Goal: Information Seeking & Learning: Learn about a topic

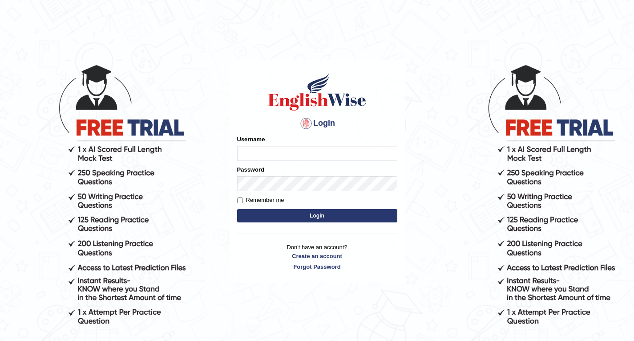
drag, startPoint x: 0, startPoint y: 0, endPoint x: 259, endPoint y: 151, distance: 300.1
click at [259, 151] on input "Username" at bounding box center [317, 153] width 160 height 15
type input "Sandhya1820"
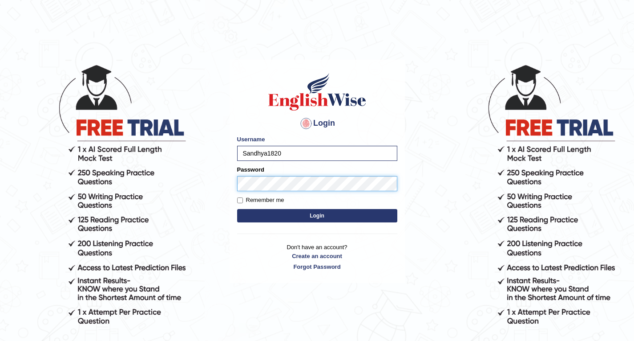
click at [237, 209] on button "Login" at bounding box center [317, 215] width 160 height 13
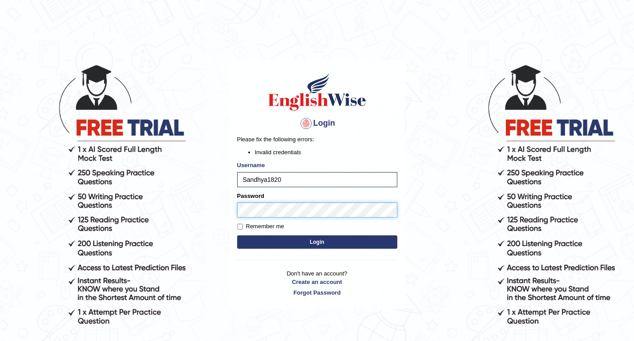
click at [237, 235] on button "Login" at bounding box center [317, 241] width 160 height 13
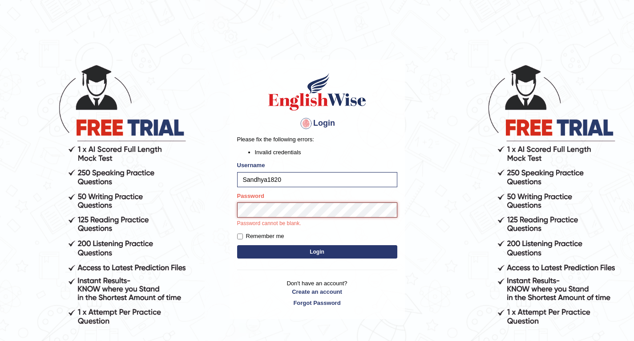
click at [237, 245] on button "Login" at bounding box center [317, 251] width 160 height 13
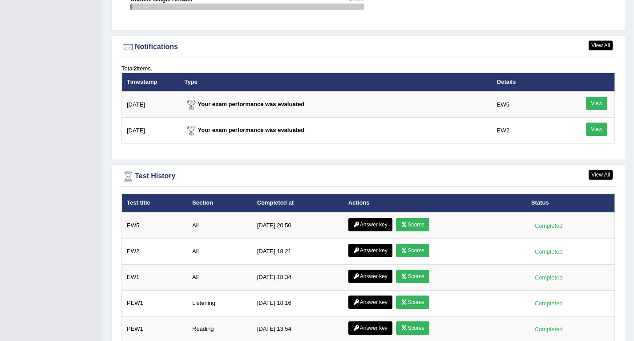
scroll to position [1113, 0]
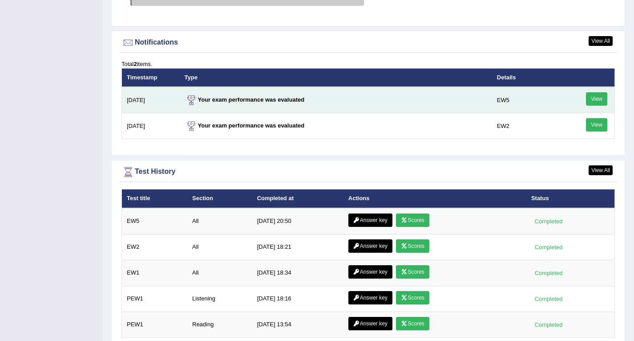
click at [593, 96] on link "View" at bounding box center [596, 98] width 21 height 13
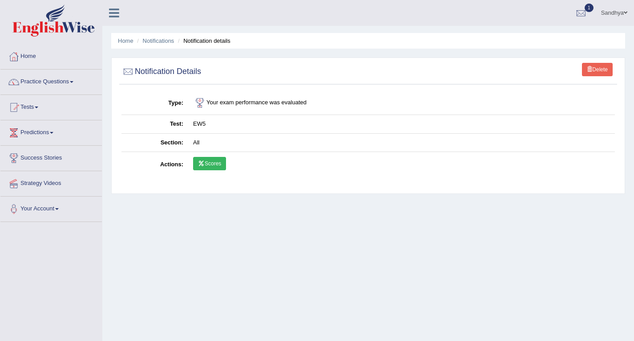
click at [207, 163] on link "Scores" at bounding box center [209, 163] width 33 height 13
click at [42, 111] on link "Tests" at bounding box center [50, 106] width 101 height 22
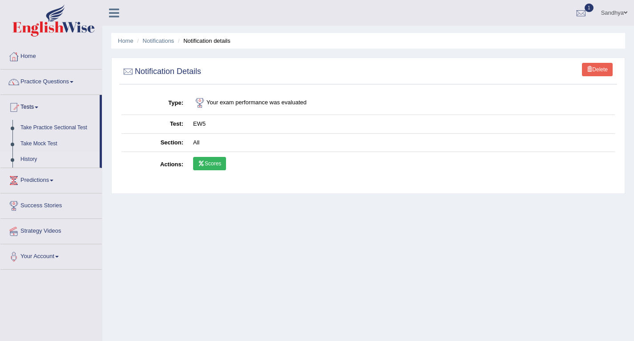
click at [37, 162] on link "History" at bounding box center [57, 159] width 83 height 16
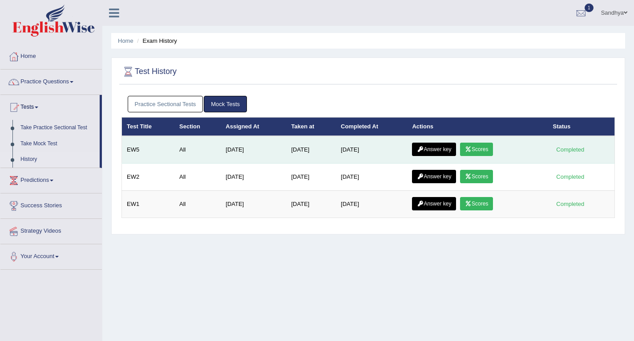
click at [450, 149] on link "Answer key" at bounding box center [434, 148] width 44 height 13
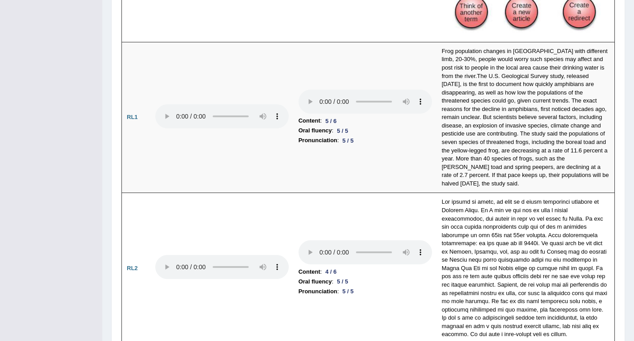
scroll to position [1781, 0]
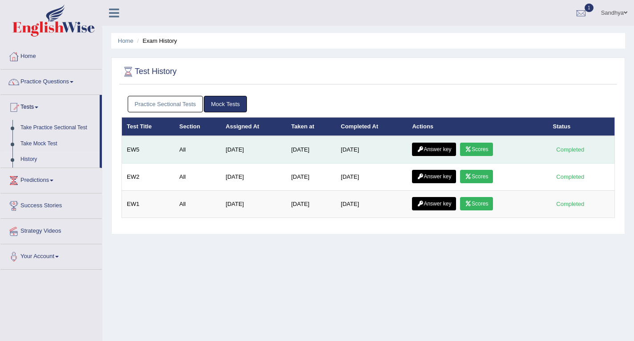
click at [435, 150] on link "Answer key" at bounding box center [434, 148] width 44 height 13
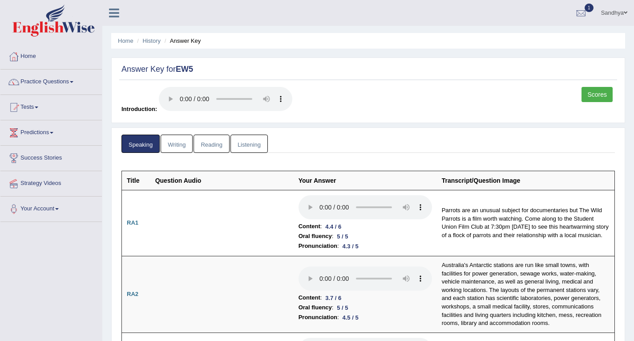
click at [187, 147] on link "Writing" at bounding box center [177, 143] width 32 height 18
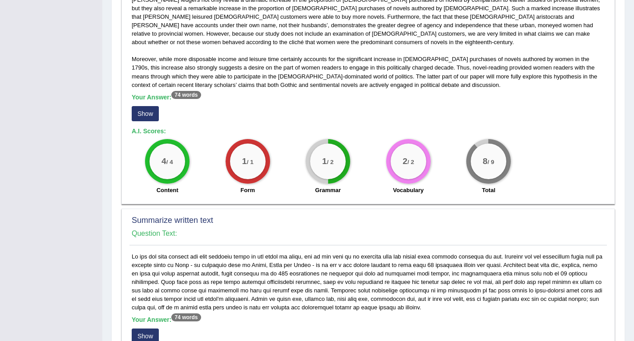
scroll to position [38, 0]
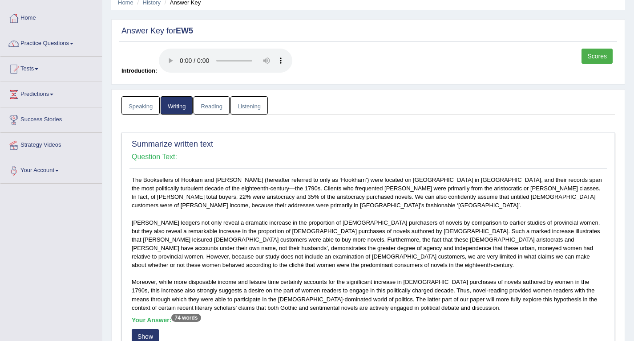
click at [218, 106] on link "Reading" at bounding box center [212, 105] width 36 height 18
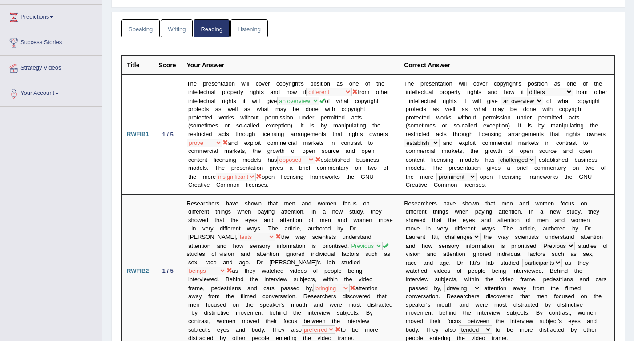
scroll to position [0, 0]
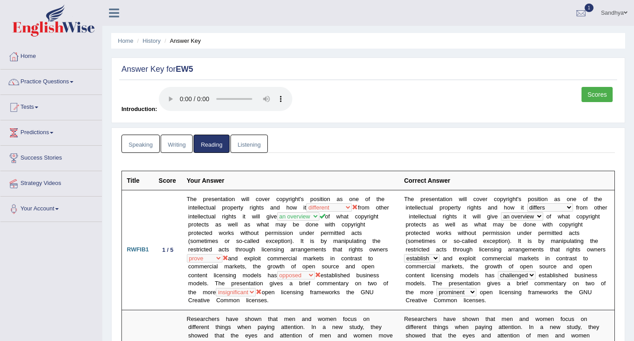
click at [247, 148] on link "Listening" at bounding box center [249, 143] width 37 height 18
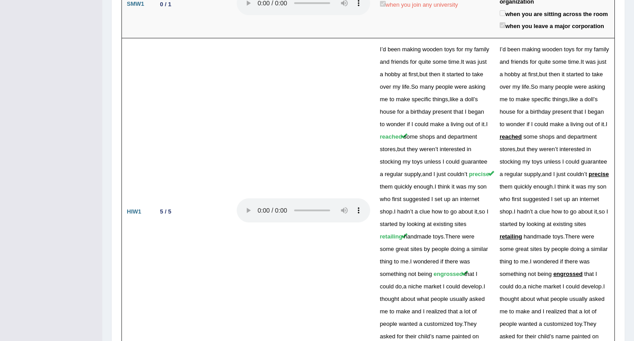
scroll to position [1308, 0]
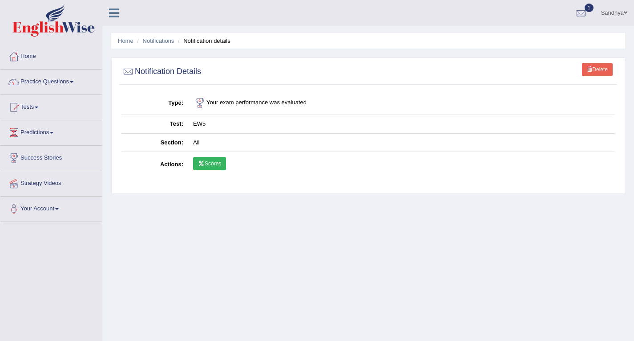
click at [71, 83] on link "Practice Questions" at bounding box center [50, 80] width 101 height 22
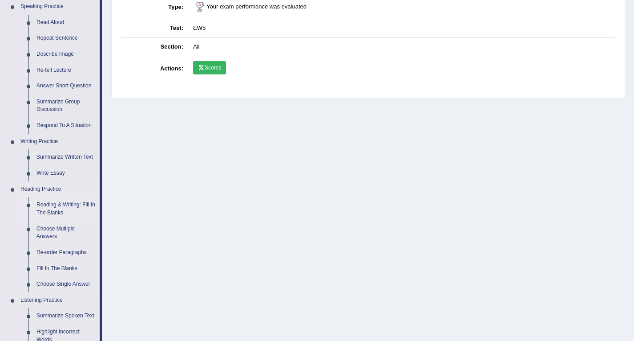
scroll to position [134, 0]
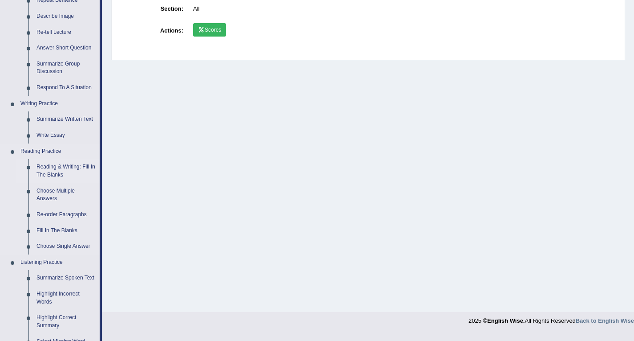
click at [59, 168] on link "Reading & Writing: Fill In The Blanks" at bounding box center [65, 171] width 67 height 24
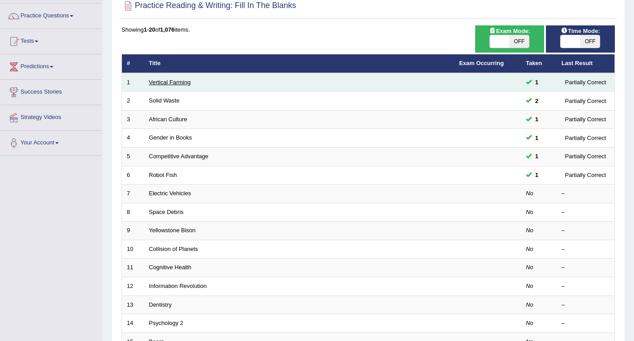
scroll to position [89, 0]
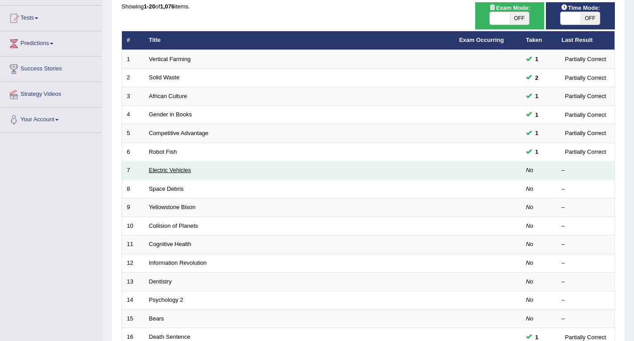
click at [150, 170] on link "Electric Vehicles" at bounding box center [170, 169] width 42 height 7
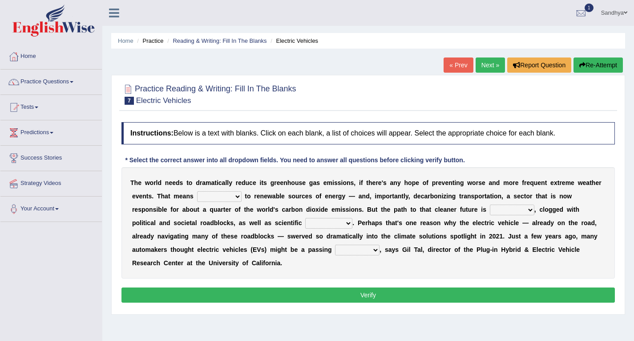
click at [238, 196] on select "grafting drafting crafting shifting" at bounding box center [219, 196] width 45 height 11
select select "shifting"
click at [197, 191] on select "grafting drafting crafting shifting" at bounding box center [219, 196] width 45 height 11
click at [495, 208] on select "daunting daunted daunt dauntless" at bounding box center [512, 209] width 45 height 11
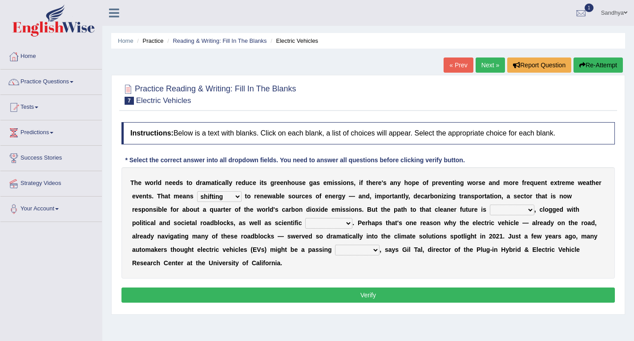
click at [495, 208] on select "daunting daunted daunt dauntless" at bounding box center [512, 209] width 45 height 11
select select "daunting"
click at [490, 204] on select "daunting daunted daunt dauntless" at bounding box center [512, 209] width 45 height 11
click at [506, 234] on b at bounding box center [507, 235] width 4 height 7
click at [344, 224] on select "spectacles obstacles tentacles receptacles" at bounding box center [328, 223] width 47 height 11
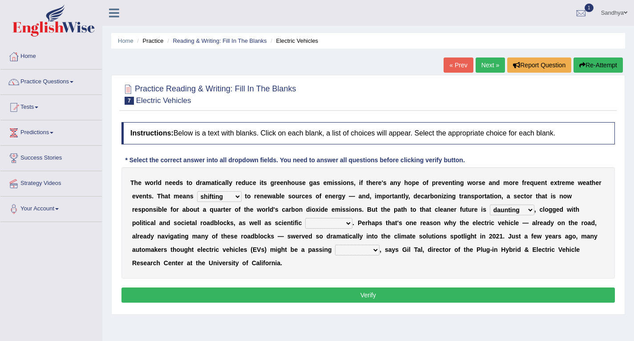
click at [344, 224] on select "spectacles obstacles tentacles receptacles" at bounding box center [328, 223] width 47 height 11
select select "obstacles"
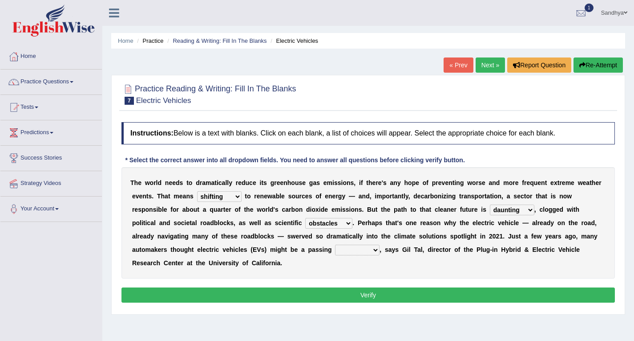
click at [305, 218] on select "spectacles obstacles tentacles receptacles" at bounding box center [328, 223] width 47 height 11
click at [337, 255] on select "fad gad tad lad" at bounding box center [357, 249] width 45 height 11
click at [356, 250] on select "fad gad tad lad" at bounding box center [357, 249] width 45 height 11
select select "fad"
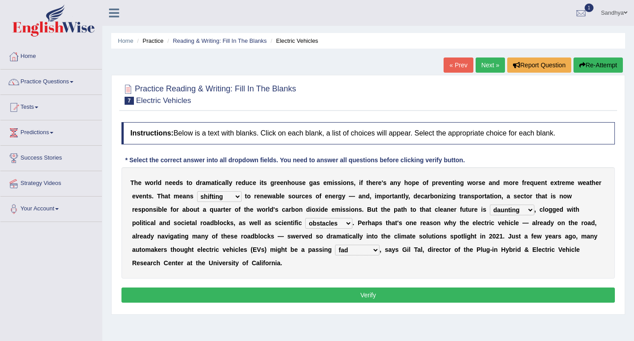
click at [335, 244] on select "fad gad tad lad" at bounding box center [357, 249] width 45 height 11
click at [354, 292] on button "Verify" at bounding box center [369, 294] width 494 height 15
click at [354, 292] on div "Home Practice Reading & Writing: Fill In The Blanks Electric Vehicles « Prev Ne…" at bounding box center [368, 222] width 532 height 445
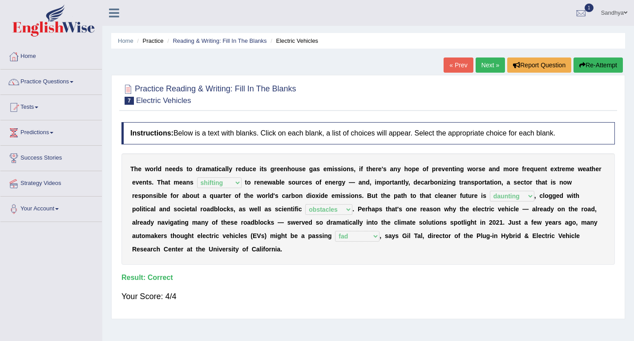
click at [488, 66] on link "Next »" at bounding box center [490, 64] width 29 height 15
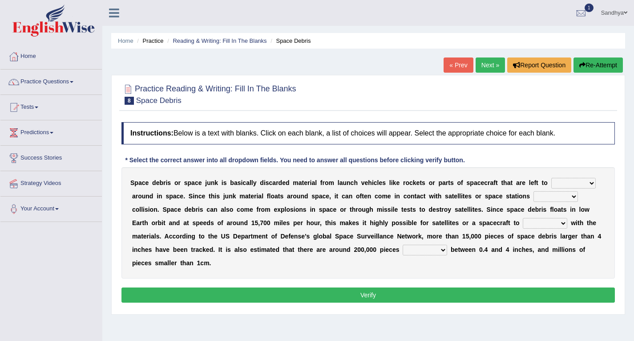
click at [588, 186] on select "twist center roam loll" at bounding box center [574, 183] width 45 height 11
select select "roam"
click at [552, 178] on select "twist center roam loll" at bounding box center [574, 183] width 45 height 11
click at [551, 196] on select "risks risk risked risking" at bounding box center [556, 196] width 45 height 11
select select "risk"
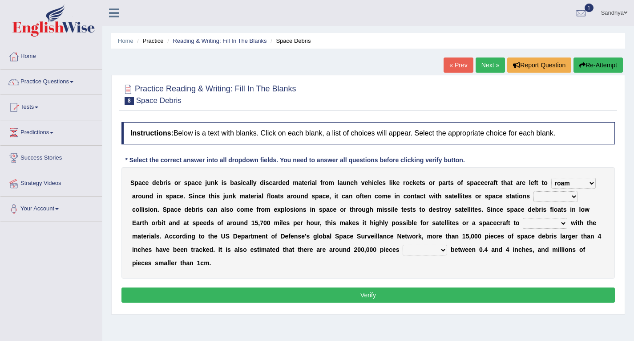
click at [534, 191] on select "risks risk risked risking" at bounding box center [556, 196] width 45 height 11
click at [554, 221] on select "collect collate collide collocate" at bounding box center [545, 223] width 45 height 11
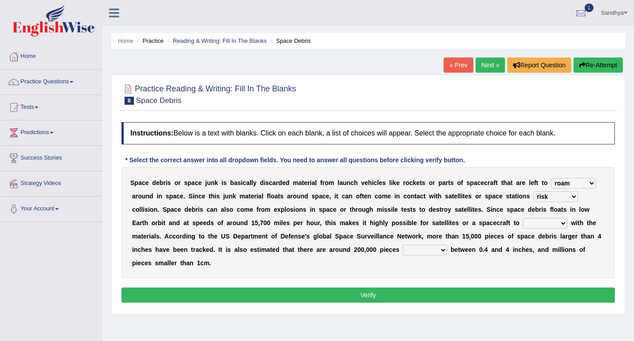
click at [554, 221] on select "collect collate collide collocate" at bounding box center [545, 223] width 45 height 11
select select "collect"
click at [523, 218] on select "collect collate collide collocate" at bounding box center [545, 223] width 45 height 11
click at [531, 246] on b "s" at bounding box center [531, 249] width 4 height 7
click at [432, 247] on select "sized sizing size sizes" at bounding box center [425, 249] width 45 height 11
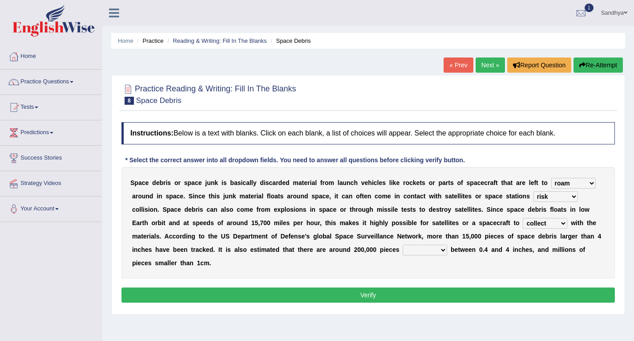
click at [432, 247] on select "sized sizing size sizes" at bounding box center [425, 249] width 45 height 11
select select "size"
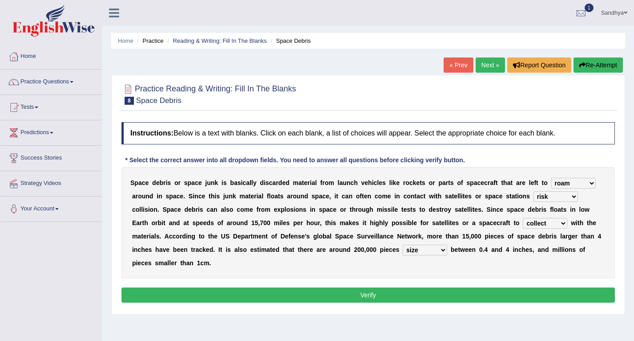
click at [403, 244] on select "sized sizing size sizes" at bounding box center [425, 249] width 45 height 11
click at [421, 296] on button "Verify" at bounding box center [369, 294] width 494 height 15
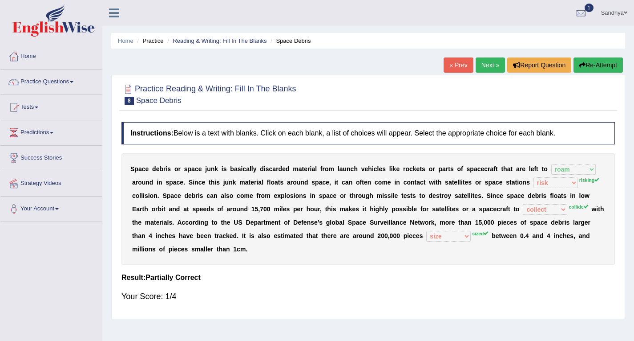
scroll to position [45, 0]
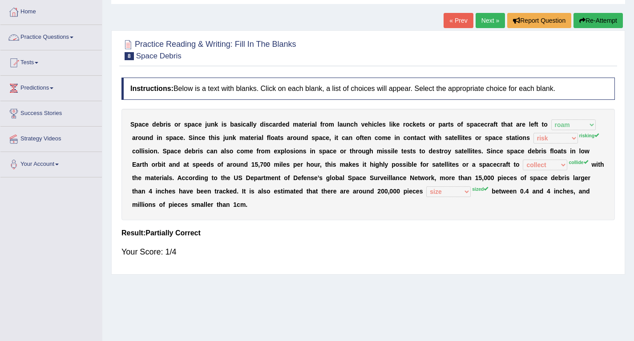
click at [49, 42] on link "Practice Questions" at bounding box center [50, 36] width 101 height 22
click at [49, 42] on link "Practice Questions" at bounding box center [49, 36] width 99 height 22
click at [64, 41] on link "Practice Questions" at bounding box center [50, 36] width 101 height 22
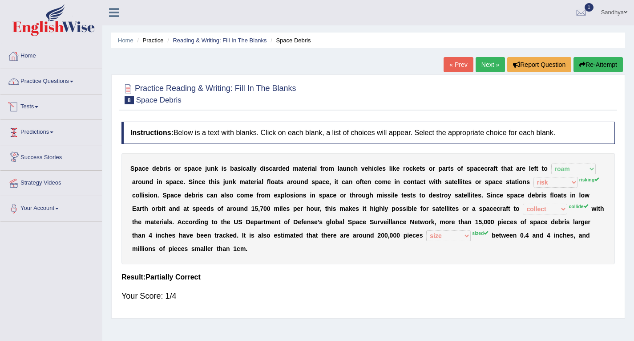
scroll to position [0, 0]
click at [57, 79] on link "Practice Questions" at bounding box center [50, 80] width 101 height 22
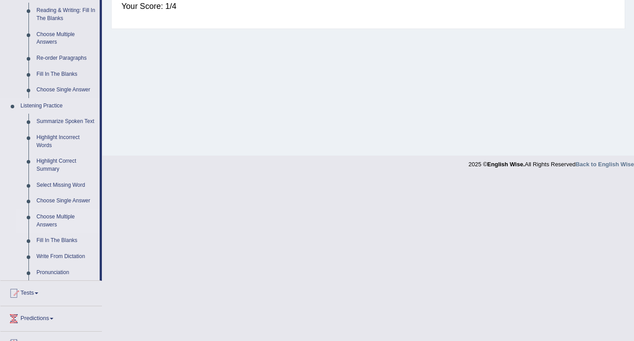
scroll to position [312, 0]
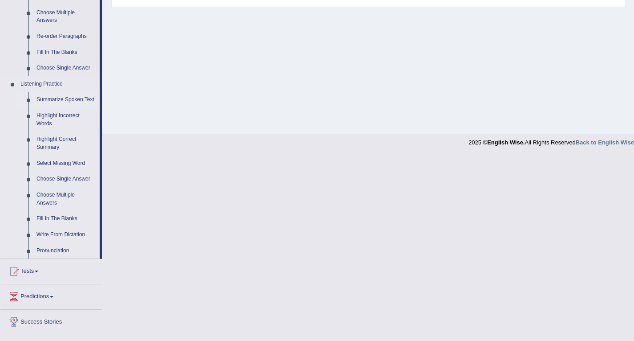
click at [65, 101] on link "Summarize Spoken Text" at bounding box center [65, 100] width 67 height 16
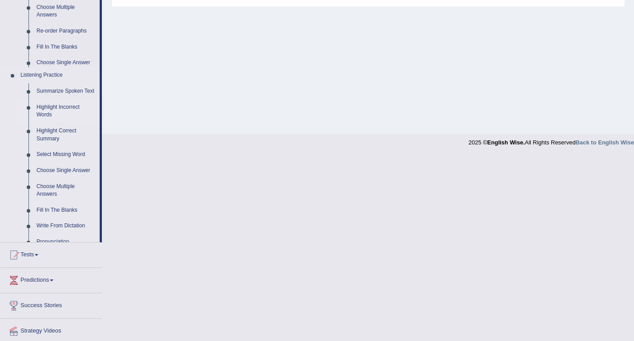
scroll to position [127, 0]
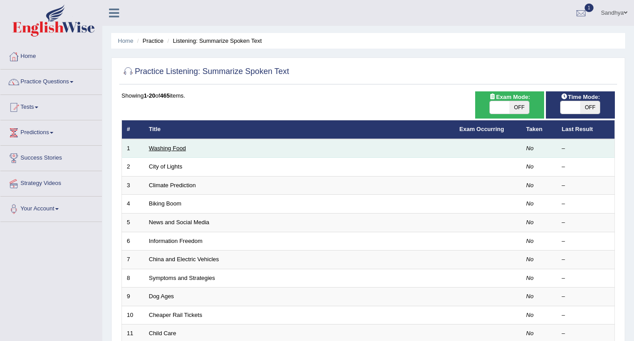
click at [158, 146] on link "Washing Food" at bounding box center [167, 148] width 37 height 7
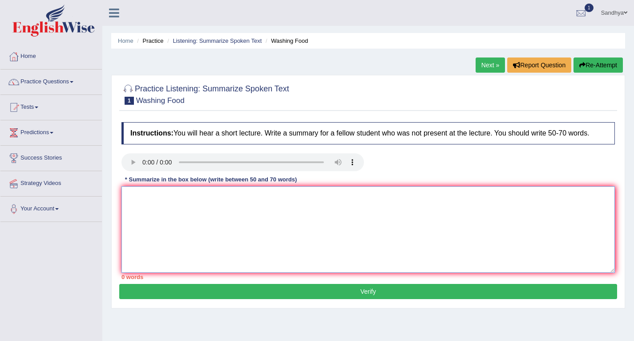
drag, startPoint x: 419, startPoint y: 180, endPoint x: 378, endPoint y: 228, distance: 63.2
click at [378, 228] on textarea at bounding box center [369, 229] width 494 height 86
click at [162, 195] on textarea at bounding box center [369, 229] width 494 height 86
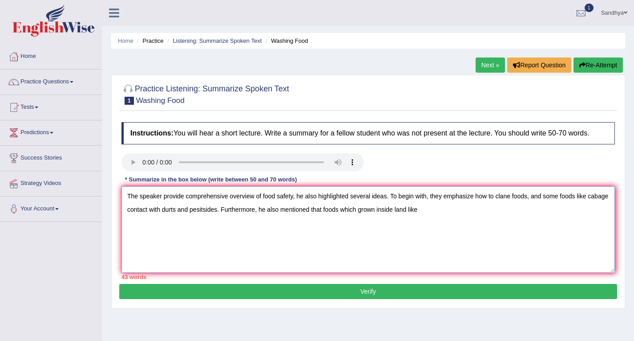
click at [325, 209] on textarea "The speaker provide comprehensive overview of food safety, he also highlighted …" at bounding box center [369, 229] width 494 height 86
click at [453, 208] on textarea "The speaker provide comprehensive overview of food safety, he also highlighted …" at bounding box center [369, 229] width 494 height 86
click at [450, 209] on textarea "The speaker provide comprehensive overview of food safety, he also highlighted …" at bounding box center [369, 229] width 494 height 86
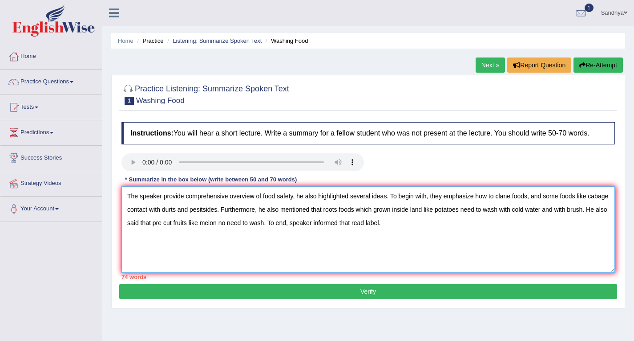
type textarea "The speaker provide comprehensive overview of food safety, he also highlighted …"
click at [402, 290] on button "Verify" at bounding box center [368, 291] width 498 height 15
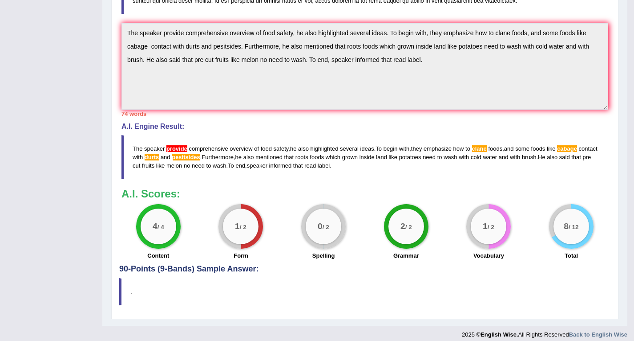
scroll to position [241, 0]
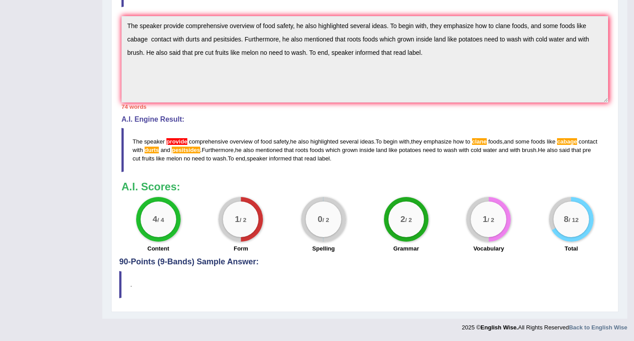
click at [179, 141] on span "provide" at bounding box center [176, 141] width 21 height 7
click at [199, 150] on span "pesitsides" at bounding box center [186, 149] width 28 height 7
click at [200, 149] on span "pesitsides" at bounding box center [186, 149] width 28 height 7
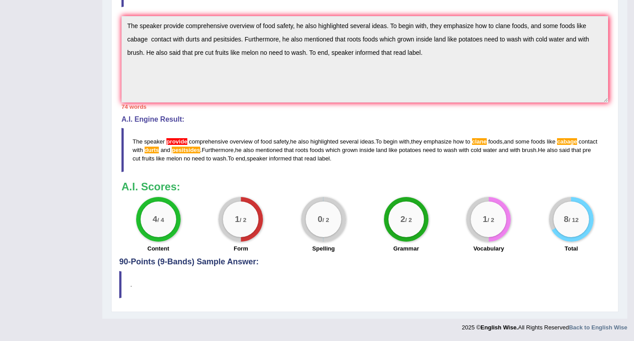
click at [200, 150] on span "pesitsides" at bounding box center [186, 149] width 28 height 7
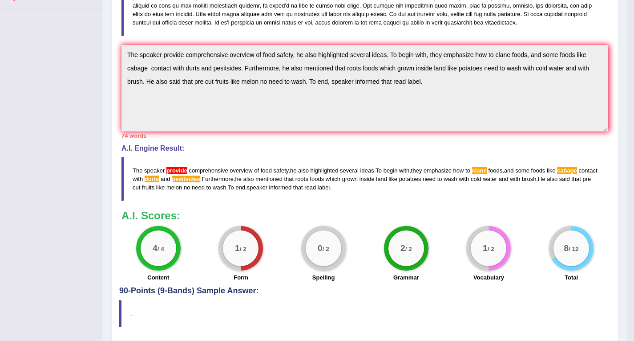
scroll to position [197, 0]
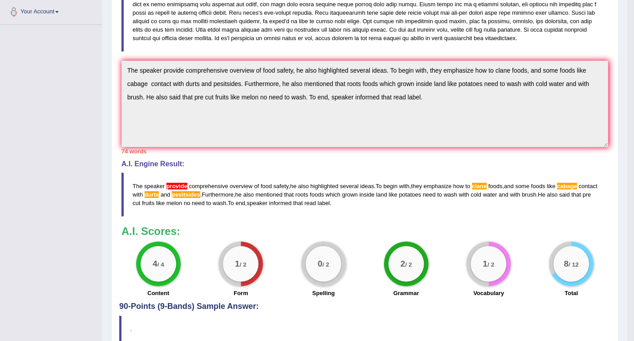
click at [159, 193] on span "durts" at bounding box center [152, 194] width 15 height 7
click at [487, 183] on span "clane" at bounding box center [479, 186] width 15 height 7
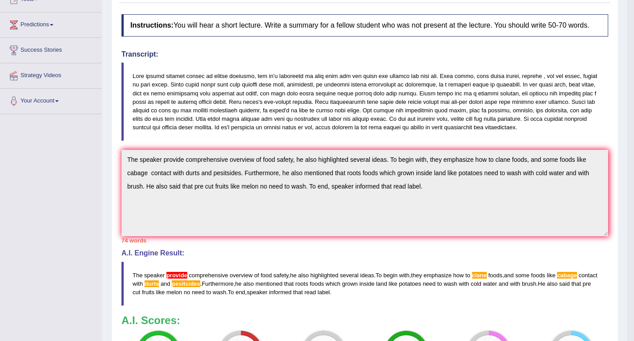
scroll to position [241, 0]
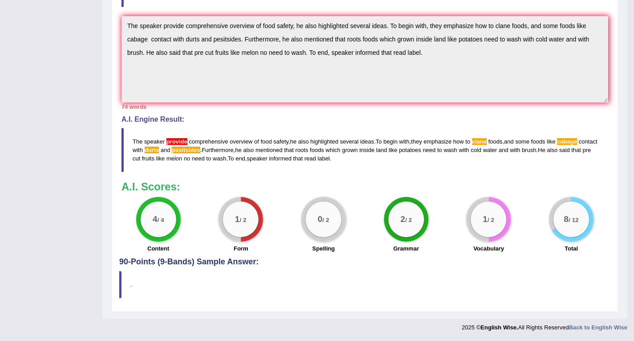
click at [485, 142] on span "clane" at bounding box center [479, 141] width 15 height 7
click at [487, 144] on span "clane" at bounding box center [479, 141] width 15 height 7
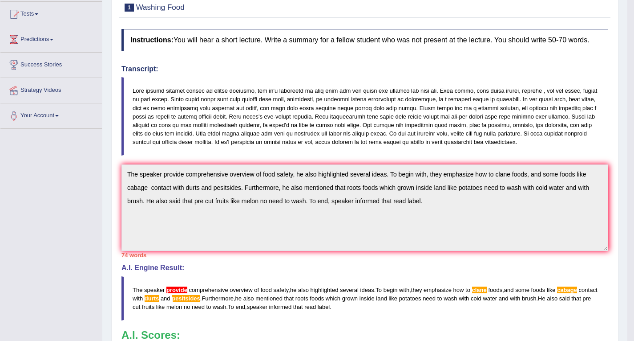
scroll to position [19, 0]
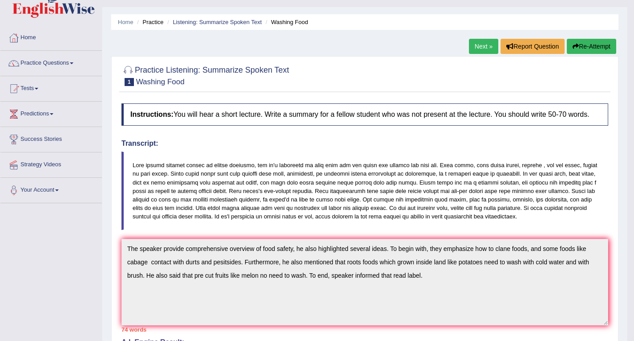
click at [483, 45] on link "Next »" at bounding box center [483, 46] width 29 height 15
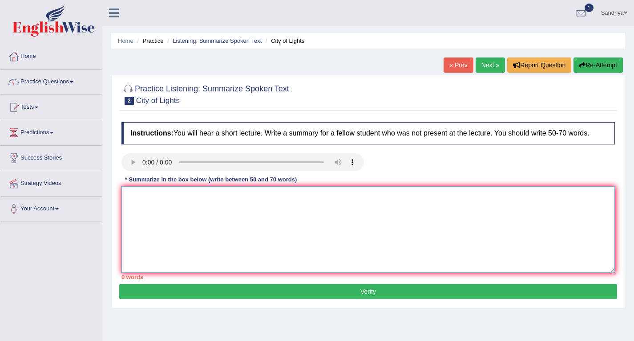
click at [232, 187] on textarea at bounding box center [369, 229] width 494 height 86
drag, startPoint x: 232, startPoint y: 187, endPoint x: 225, endPoint y: 195, distance: 11.4
click at [232, 187] on textarea at bounding box center [369, 229] width 494 height 86
click at [225, 195] on textarea at bounding box center [369, 229] width 494 height 86
type textarea "S"
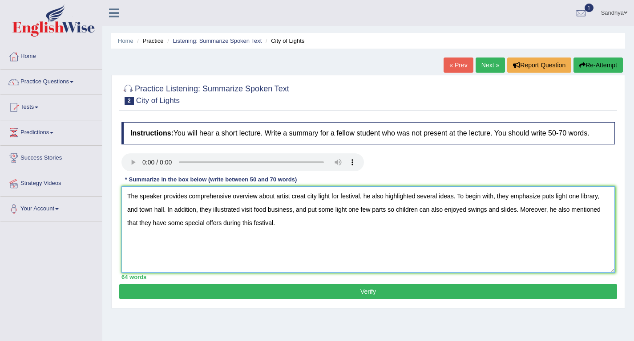
type textarea "The speaker provides comprehensive overview about artist creat city light for f…"
drag, startPoint x: 300, startPoint y: 288, endPoint x: 295, endPoint y: 280, distance: 9.3
click at [299, 288] on button "Verify" at bounding box center [368, 291] width 498 height 15
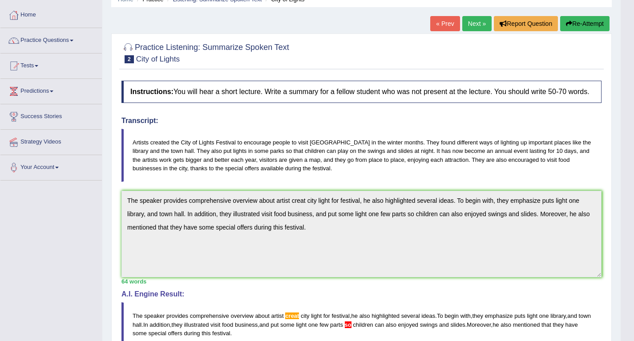
scroll to position [37, 0]
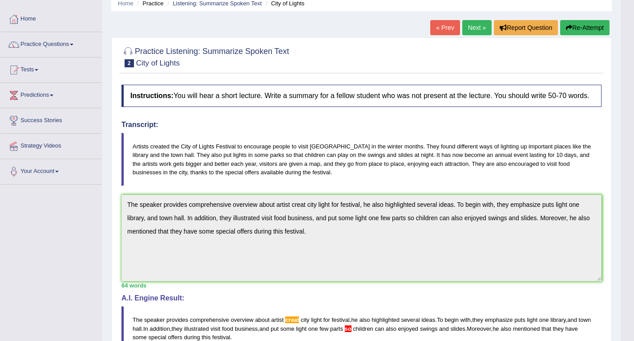
click at [478, 28] on link "Next »" at bounding box center [477, 27] width 29 height 15
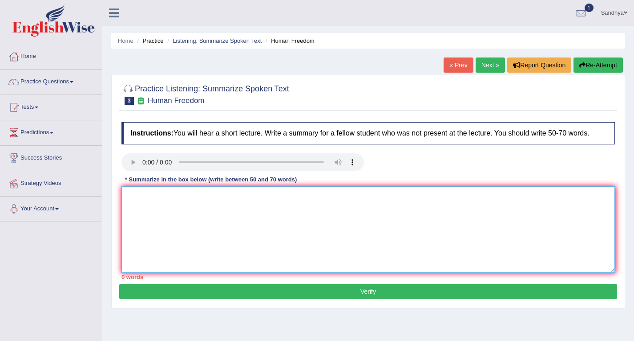
click at [274, 208] on textarea at bounding box center [369, 229] width 494 height 86
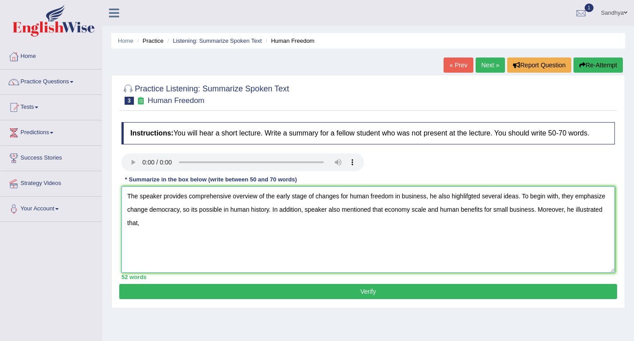
click at [593, 209] on textarea "The speaker provides comprehensive overview of the early stage of changes for h…" at bounding box center [369, 229] width 494 height 86
drag, startPoint x: 593, startPoint y: 209, endPoint x: 573, endPoint y: 209, distance: 20.5
click at [580, 209] on textarea "The speaker provides comprehensive overview of the early stage of changes for h…" at bounding box center [369, 229] width 494 height 86
click at [604, 227] on textarea "The speaker provides comprehensive overview of the early stage of changes for h…" at bounding box center [369, 229] width 494 height 86
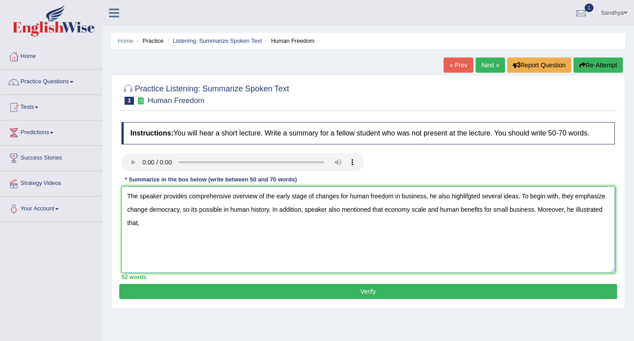
click at [593, 210] on textarea "The speaker provides comprehensive overview of the early stage of changes for h…" at bounding box center [369, 229] width 494 height 86
click at [582, 226] on textarea "The speaker provides comprehensive overview of the early stage of changes for h…" at bounding box center [369, 229] width 494 height 86
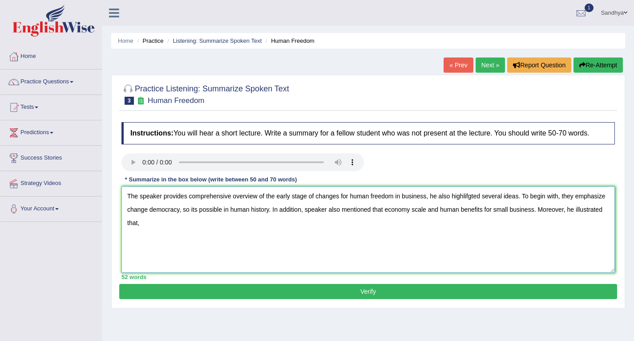
click at [582, 226] on textarea "The speaker provides comprehensive overview of the early stage of changes for h…" at bounding box center [369, 229] width 494 height 86
click at [599, 212] on textarea "The speaker provides comprehensive overview of the early stage of changes for h…" at bounding box center [369, 229] width 494 height 86
click at [609, 217] on textarea "The speaker provides comprehensive overview of the early stage of changes for h…" at bounding box center [369, 229] width 494 height 86
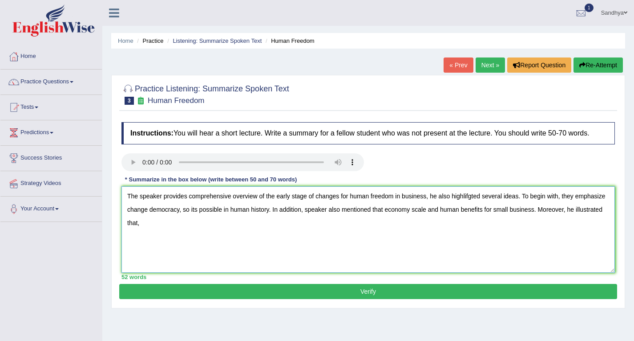
click at [608, 212] on textarea "The speaker provides comprehensive overview of the early stage of changes for h…" at bounding box center [369, 229] width 494 height 86
click at [258, 229] on textarea "The speaker provides comprehensive overview of the early stage of changes for h…" at bounding box center [369, 229] width 494 height 86
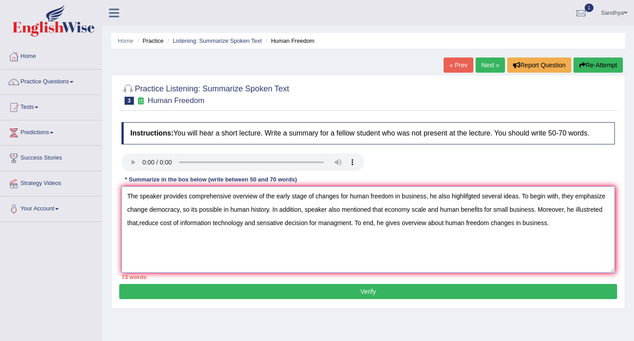
type textarea "The speaker provides comprehensive overview of the early stage of changes for h…"
click at [414, 292] on button "Verify" at bounding box center [368, 291] width 498 height 15
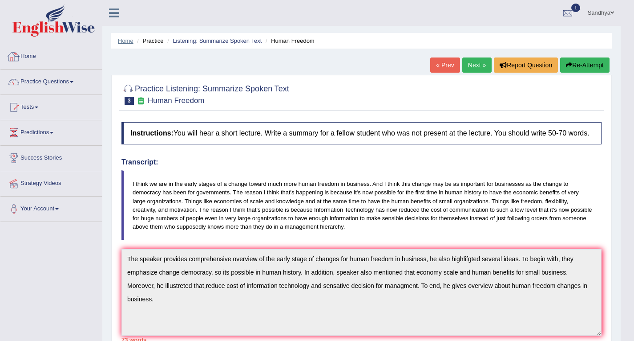
click at [119, 42] on link "Home" at bounding box center [126, 40] width 16 height 7
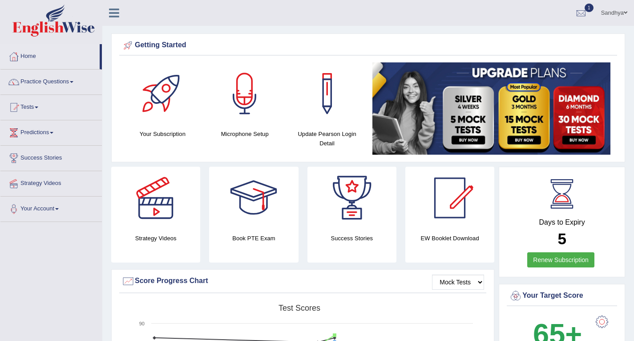
click at [69, 82] on link "Practice Questions" at bounding box center [50, 80] width 101 height 22
click at [70, 82] on link "Practice Questions" at bounding box center [50, 80] width 101 height 22
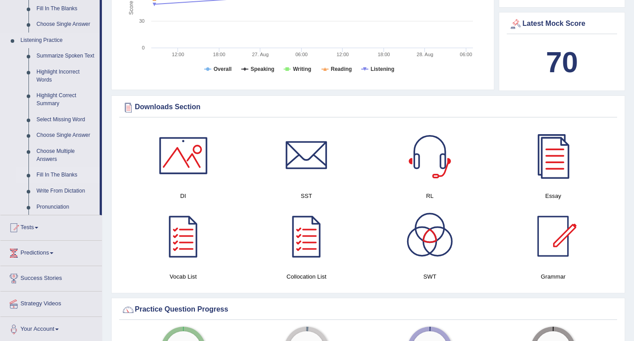
scroll to position [356, 0]
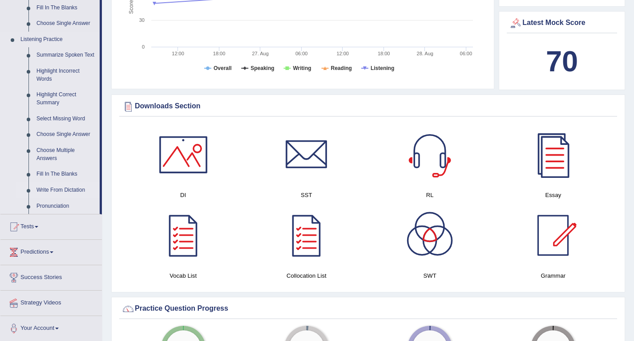
click at [71, 193] on link "Write From Dictation" at bounding box center [65, 190] width 67 height 16
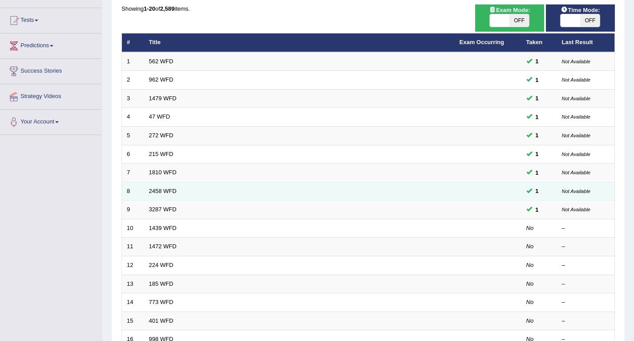
scroll to position [89, 0]
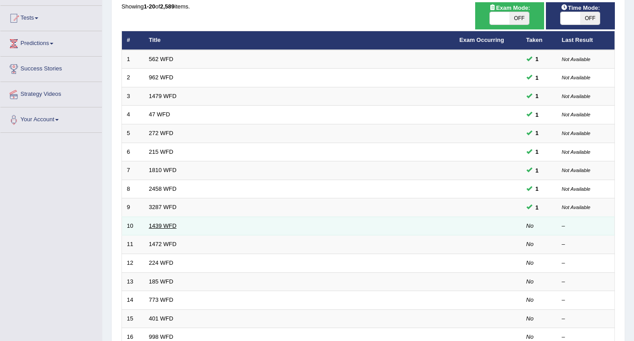
click at [160, 222] on link "1439 WFD" at bounding box center [163, 225] width 28 height 7
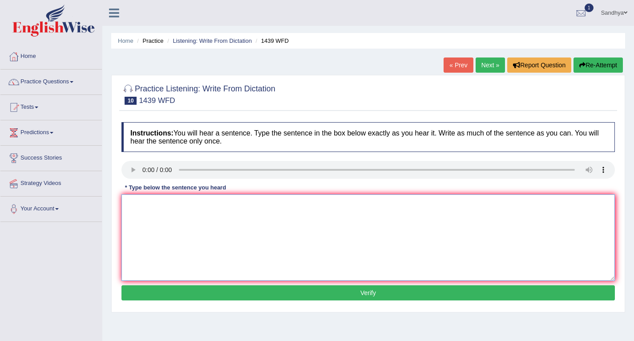
click at [166, 232] on textarea at bounding box center [369, 237] width 494 height 86
type textarea "The friction book just pass to the counter A books passed a."
click at [312, 296] on button "Verify" at bounding box center [369, 292] width 494 height 15
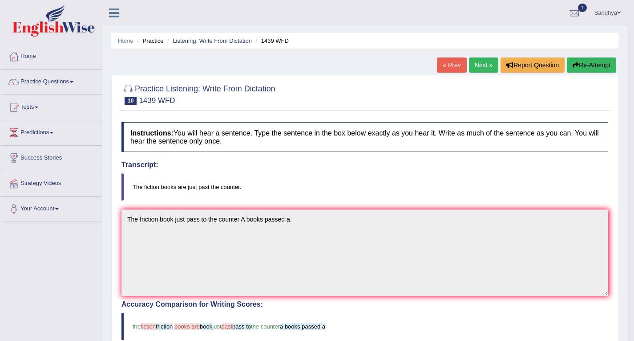
click at [474, 62] on link "Next »" at bounding box center [483, 64] width 29 height 15
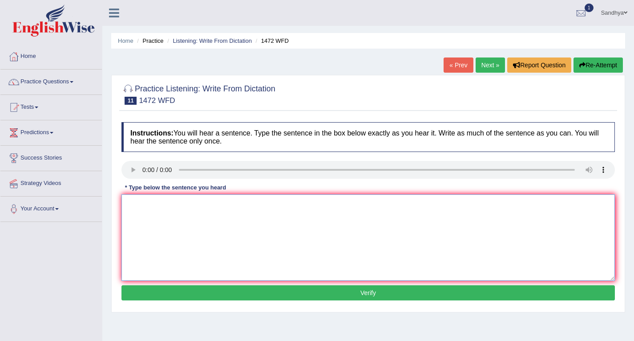
click at [314, 215] on textarea at bounding box center [369, 237] width 494 height 86
drag, startPoint x: 170, startPoint y: 237, endPoint x: 170, endPoint y: 242, distance: 4.9
click at [170, 242] on textarea at bounding box center [369, 237] width 494 height 86
type textarea "The local goverment adated plan for infra structure."
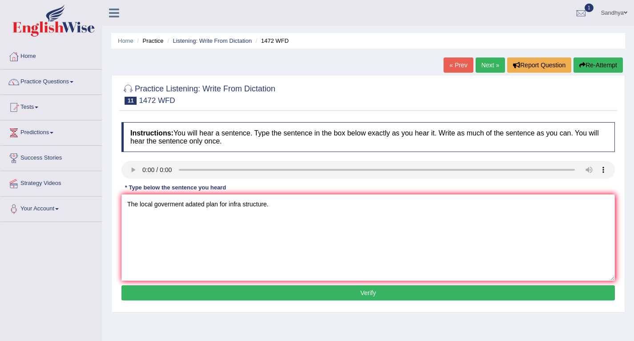
click at [165, 286] on button "Verify" at bounding box center [369, 292] width 494 height 15
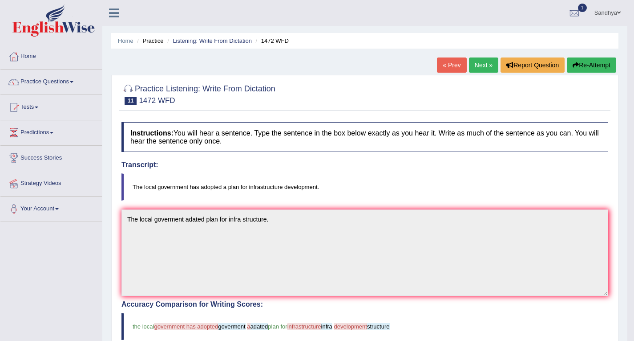
click at [476, 66] on link "Next »" at bounding box center [483, 64] width 29 height 15
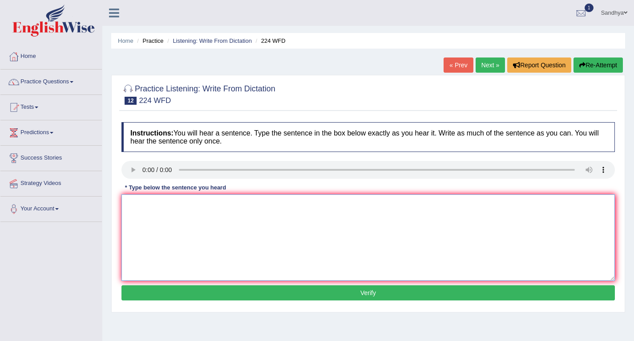
click at [294, 224] on textarea at bounding box center [369, 237] width 494 height 86
click at [209, 234] on textarea at bounding box center [369, 237] width 494 height 86
type textarea "The winter has been harsed but do not do'nt issues because we have heater."
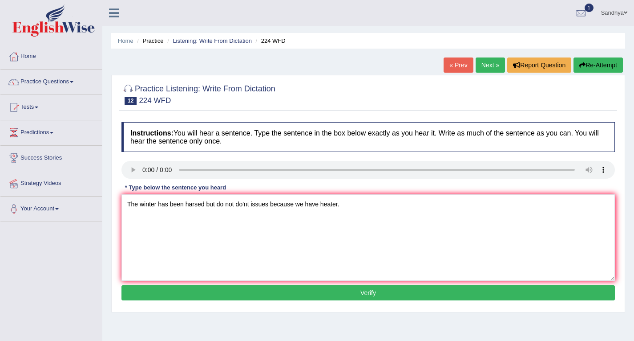
click at [207, 289] on button "Verify" at bounding box center [369, 292] width 494 height 15
click at [207, 289] on div "Home Practice Listening: Write From Dictation 224 WFD « Prev Next » Report Ques…" at bounding box center [368, 222] width 532 height 445
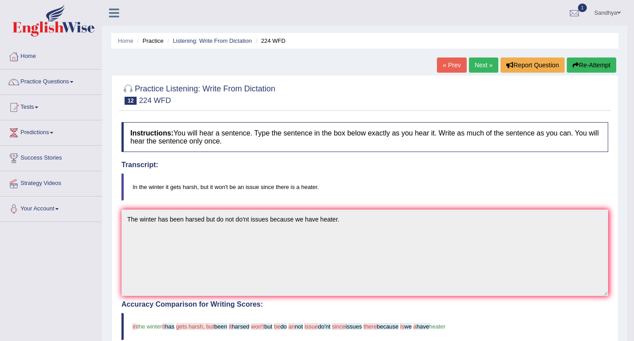
click at [472, 69] on link "Next »" at bounding box center [483, 64] width 29 height 15
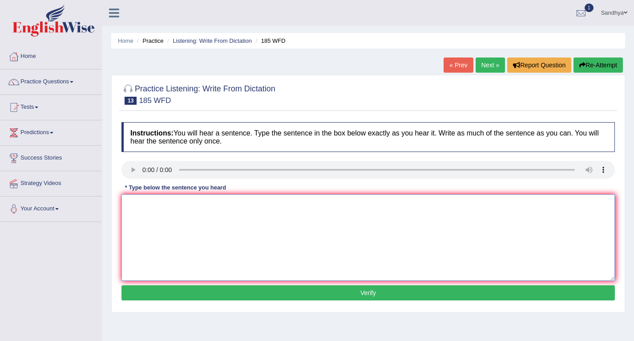
click at [158, 223] on textarea at bounding box center [369, 237] width 494 height 86
type textarea "Researcher saids many students in stress and its affected in results."
click at [234, 289] on button "Verify" at bounding box center [369, 292] width 494 height 15
click at [234, 289] on div "Home Practice Listening: Write From Dictation 185 WFD « Prev Next » Report Ques…" at bounding box center [368, 222] width 532 height 445
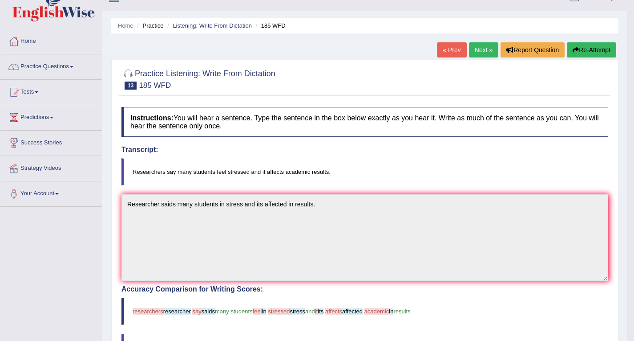
scroll to position [13, 0]
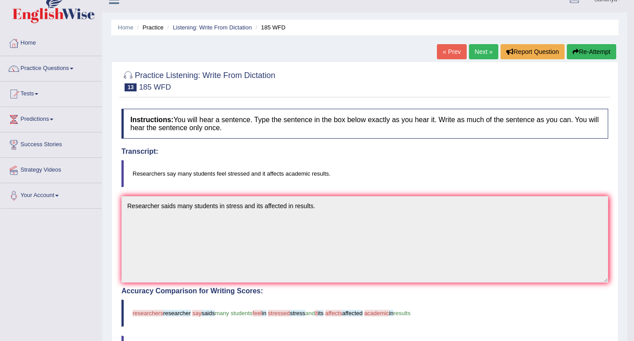
click at [479, 55] on link "Next »" at bounding box center [483, 51] width 29 height 15
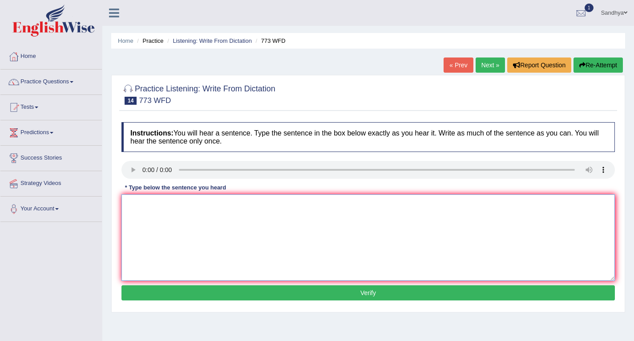
click at [235, 232] on textarea at bounding box center [369, 237] width 494 height 86
click at [164, 228] on textarea at bounding box center [369, 237] width 494 height 86
type textarea "Gravity is a study at quantam level."
click at [320, 293] on button "Verify" at bounding box center [369, 292] width 494 height 15
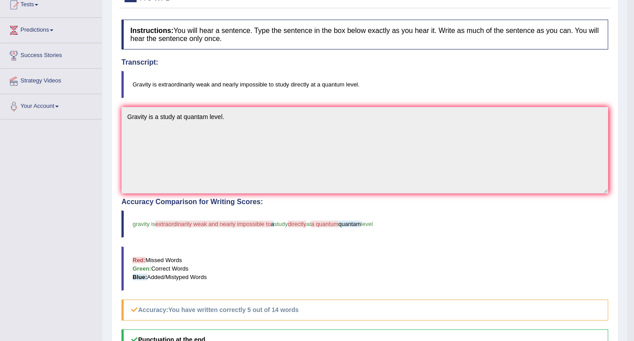
scroll to position [13, 0]
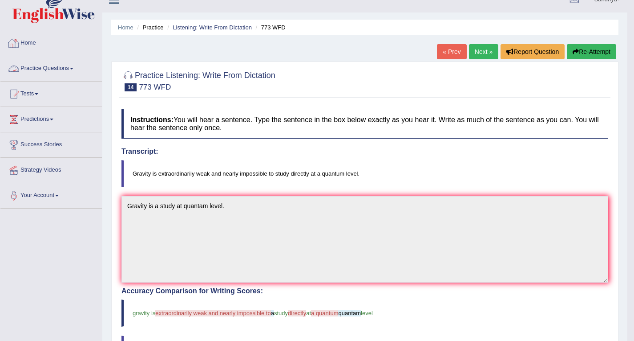
click at [60, 67] on link "Practice Questions" at bounding box center [50, 67] width 101 height 22
click at [72, 69] on link "Practice Questions" at bounding box center [50, 67] width 101 height 22
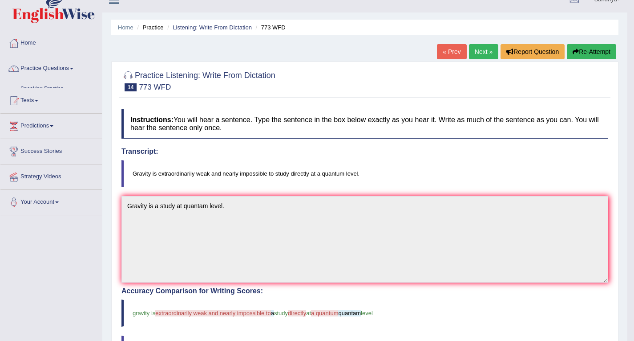
click at [72, 69] on link "Practice Questions" at bounding box center [50, 67] width 101 height 22
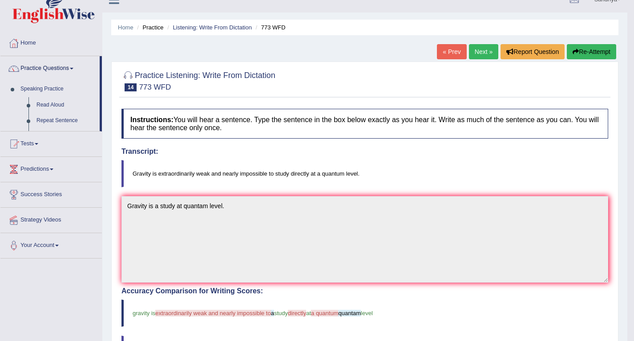
click at [72, 69] on link "Practice Questions" at bounding box center [49, 67] width 99 height 22
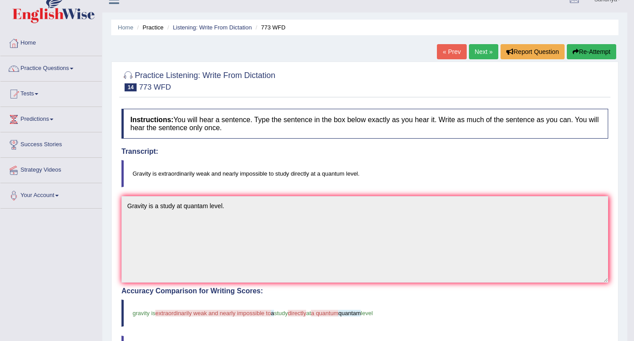
click at [72, 69] on link "Practice Questions" at bounding box center [50, 67] width 101 height 22
click at [75, 69] on link "Practice Questions" at bounding box center [49, 67] width 99 height 22
click at [75, 69] on link "Practice Questions" at bounding box center [50, 67] width 101 height 22
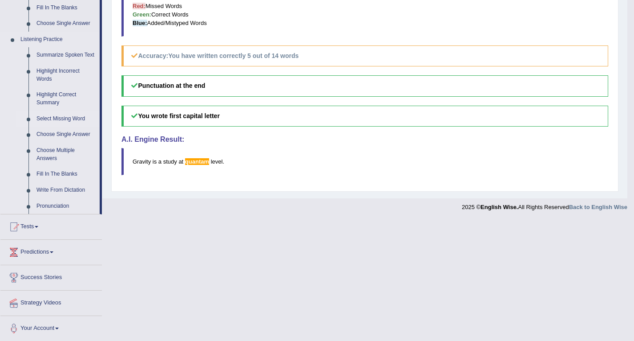
scroll to position [357, 0]
click at [62, 172] on link "Fill In The Blanks" at bounding box center [65, 173] width 67 height 16
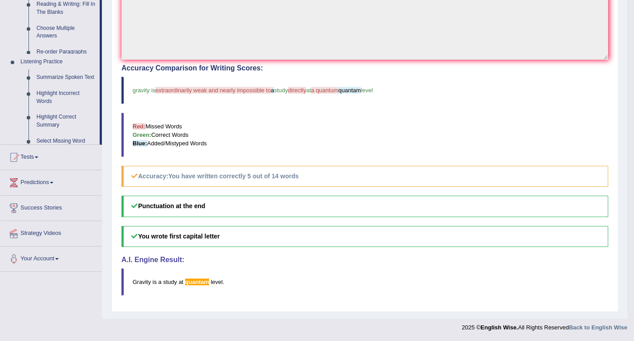
scroll to position [101, 0]
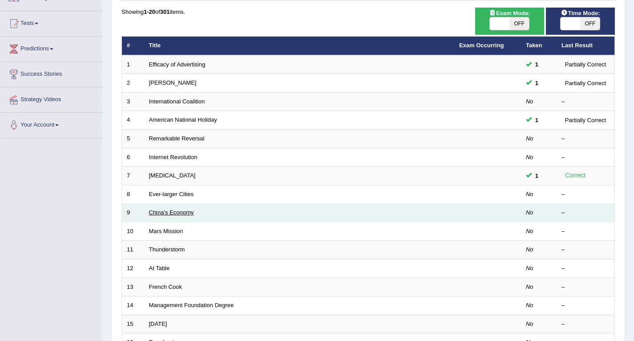
scroll to position [89, 0]
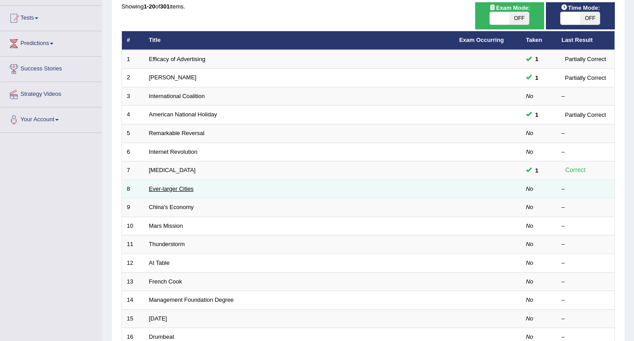
click at [163, 190] on link "Ever-larger Cities" at bounding box center [171, 188] width 45 height 7
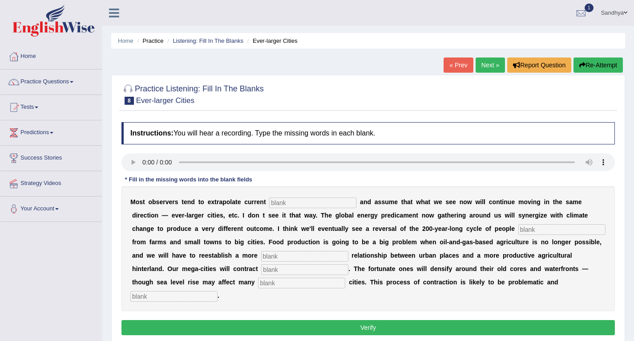
click at [331, 207] on input "text" at bounding box center [312, 202] width 87 height 11
drag, startPoint x: 331, startPoint y: 207, endPoint x: 321, endPoint y: 207, distance: 9.8
click at [330, 207] on input "text" at bounding box center [312, 202] width 87 height 11
type input "trends"
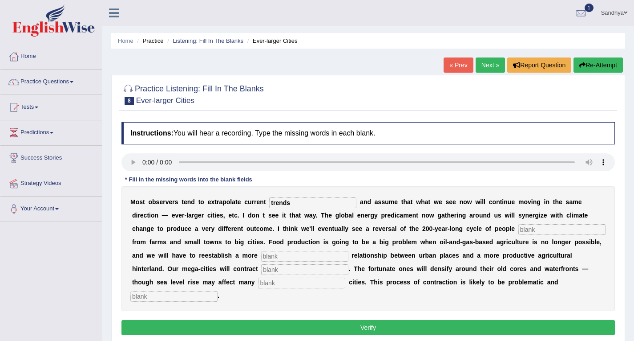
click at [552, 228] on input "text" at bounding box center [562, 229] width 87 height 11
click at [551, 230] on input "text" at bounding box center [562, 229] width 87 height 11
click at [535, 231] on input "moving" at bounding box center [562, 229] width 87 height 11
type input "moveing"
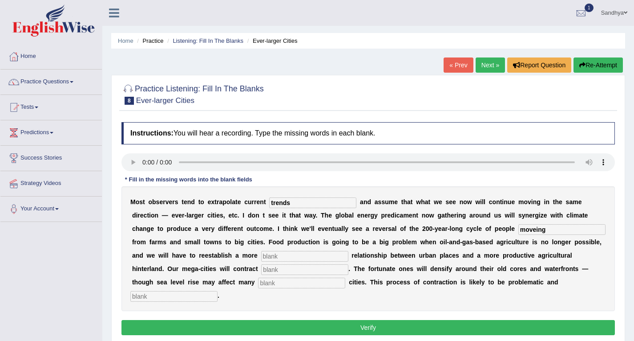
click at [284, 258] on input "text" at bounding box center [304, 256] width 87 height 11
type input "meaning"
click at [276, 270] on input "text" at bounding box center [304, 269] width 87 height 11
type input "substantialy"
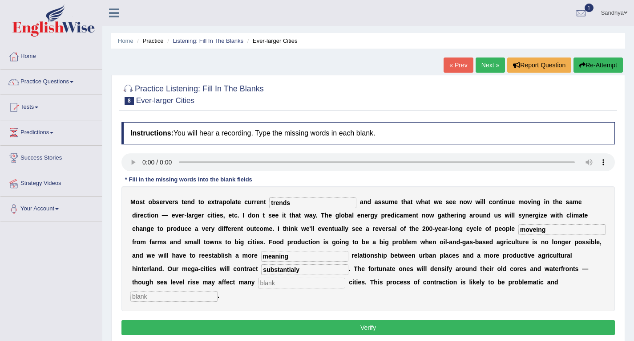
click at [317, 283] on input "text" at bounding box center [301, 282] width 87 height 11
type input "harbours"
click at [189, 292] on input "text" at bounding box center [173, 296] width 87 height 11
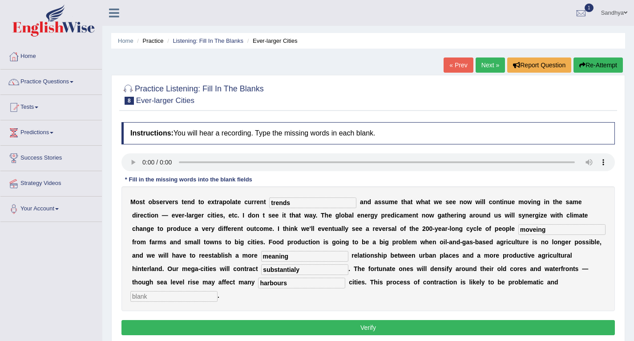
click at [189, 292] on input "text" at bounding box center [173, 296] width 87 height 11
type input "disorderly"
click at [194, 328] on button "Verify" at bounding box center [369, 327] width 494 height 15
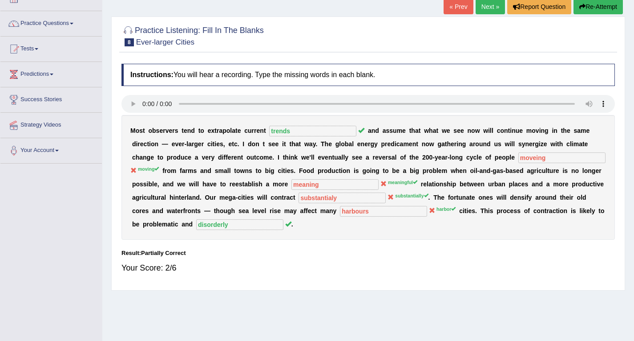
scroll to position [45, 0]
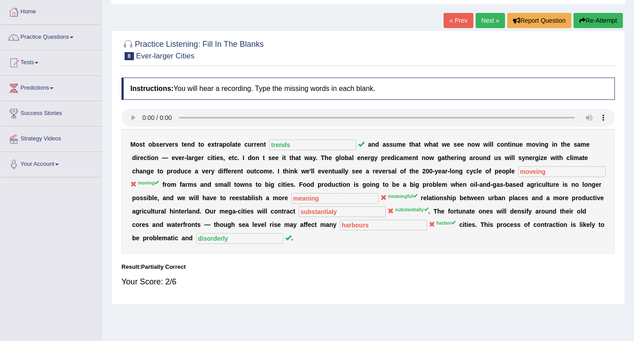
click at [494, 26] on link "Next »" at bounding box center [490, 20] width 29 height 15
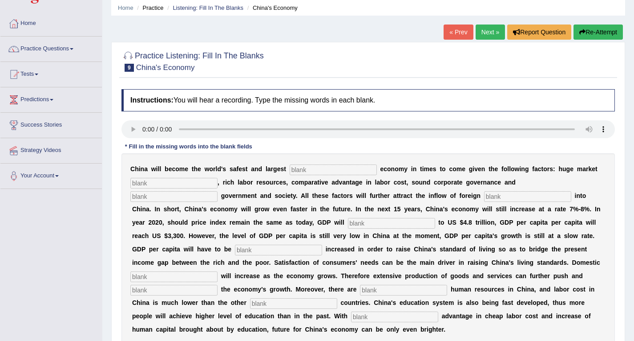
scroll to position [89, 0]
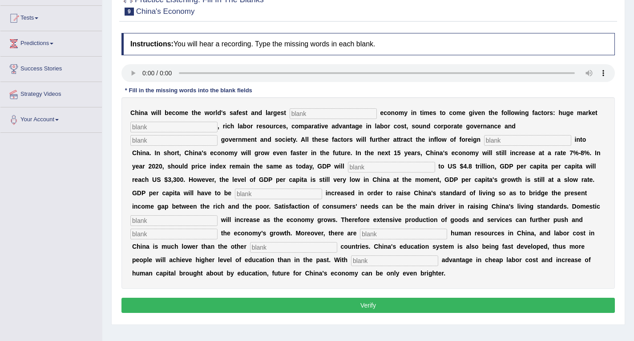
click at [319, 112] on input "text" at bounding box center [333, 113] width 87 height 11
click at [308, 110] on input "text" at bounding box center [333, 113] width 87 height 11
type input "investment"
click at [181, 127] on input "text" at bounding box center [173, 127] width 87 height 11
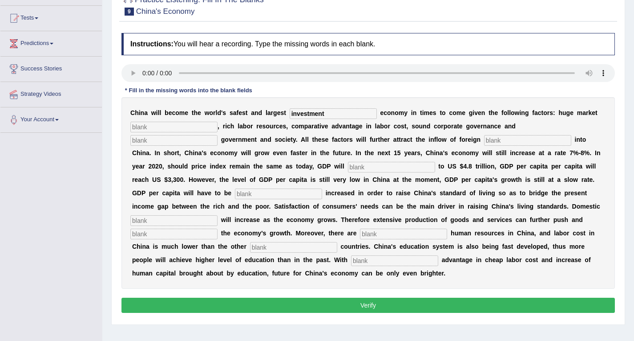
click at [181, 127] on input "text" at bounding box center [173, 127] width 87 height 11
type input "potential"
click at [193, 144] on input "text" at bounding box center [173, 140] width 87 height 11
type input "stable"
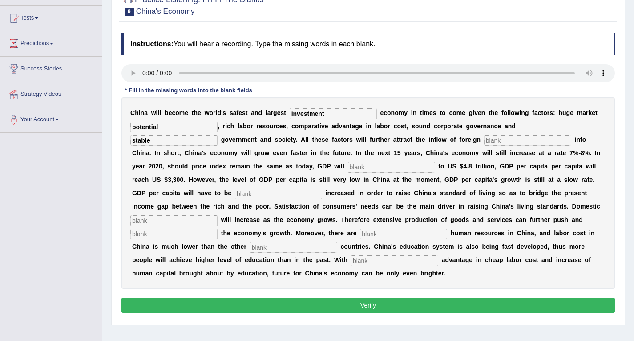
click at [506, 141] on input "text" at bounding box center [527, 140] width 87 height 11
type input "capital"
click at [386, 165] on input "text" at bounding box center [391, 167] width 87 height 11
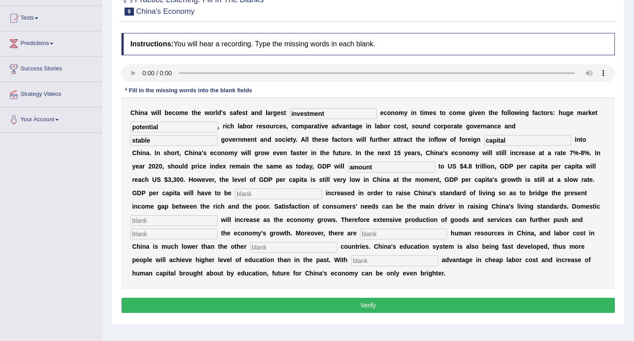
type input "amount"
click at [268, 195] on input "text" at bounding box center [278, 193] width 87 height 11
type input "further"
click at [211, 219] on input "text" at bounding box center [173, 220] width 87 height 11
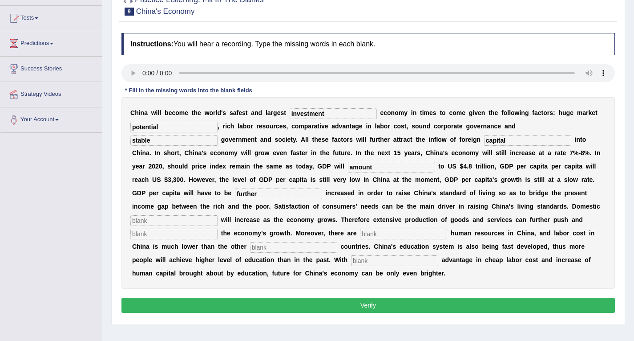
click at [211, 219] on input "text" at bounding box center [173, 220] width 87 height 11
type input "demands"
click at [189, 233] on input "text" at bounding box center [173, 233] width 87 height 11
type input "suatain"
click at [282, 249] on input "text" at bounding box center [293, 247] width 87 height 11
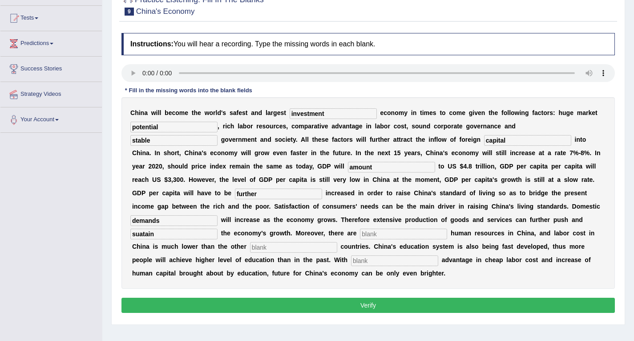
click at [282, 249] on input "text" at bounding box center [293, 247] width 87 height 11
click at [388, 232] on input "text" at bounding box center [403, 233] width 87 height 11
type input "abundant"
click at [309, 248] on input "text" at bounding box center [293, 247] width 87 height 11
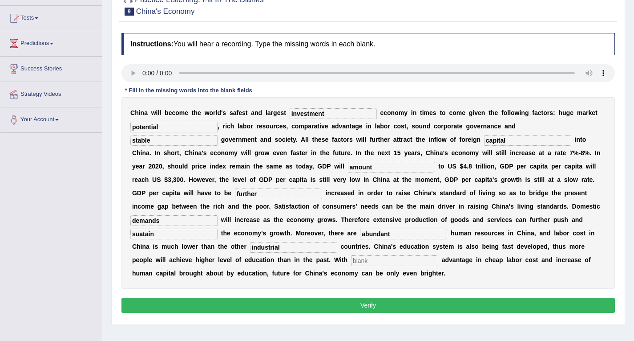
type input "industrial"
click at [361, 261] on input "text" at bounding box center [394, 260] width 87 height 11
type input "comparative"
click at [364, 301] on button "Verify" at bounding box center [369, 304] width 494 height 15
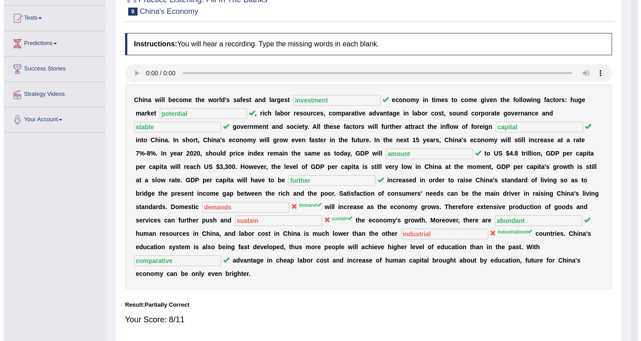
click at [364, 301] on div "Practice Listening: Fill In The Blanks 9 China's Economy Instructions: You will…" at bounding box center [364, 164] width 507 height 356
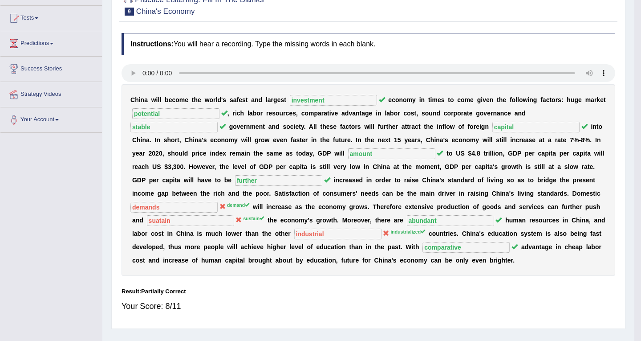
click at [364, 301] on div "Practice Listening: Fill In The Blanks 9 China's Economy Instructions: You will…" at bounding box center [368, 157] width 514 height 343
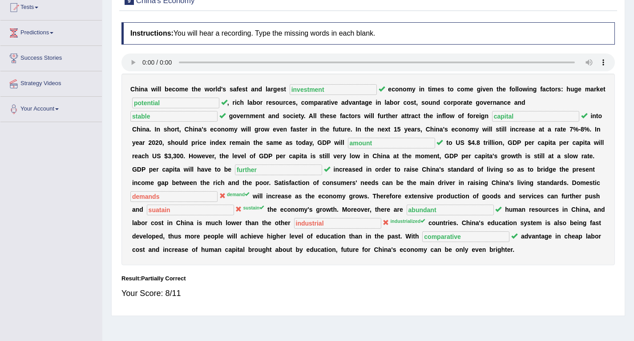
scroll to position [38, 0]
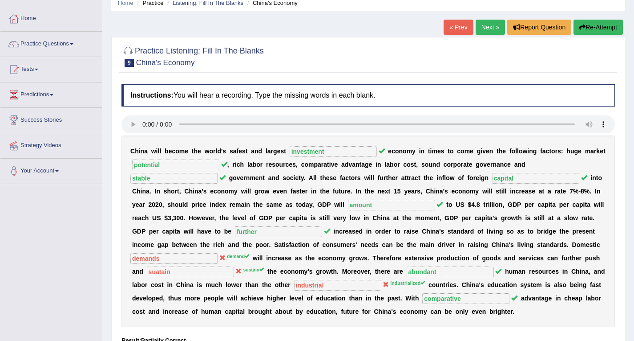
click at [495, 24] on link "Next »" at bounding box center [490, 27] width 29 height 15
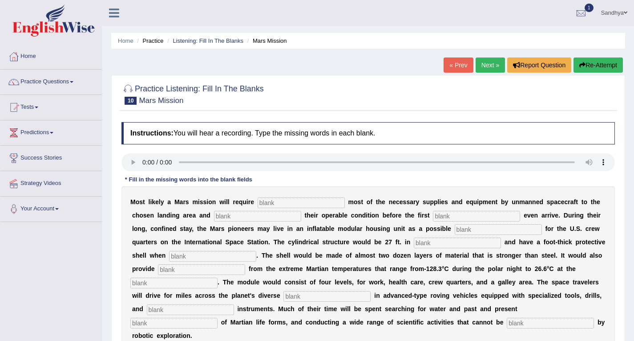
click at [528, 325] on input "text" at bounding box center [550, 322] width 87 height 11
type input "accomplished"
click at [294, 206] on input "text" at bounding box center [301, 202] width 87 height 11
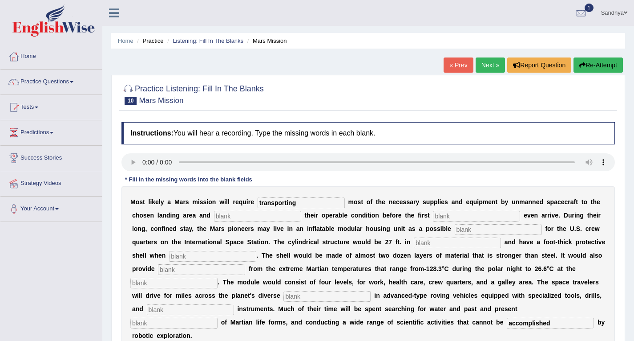
type input "transporting"
click at [266, 214] on input "text" at bounding box center [257, 216] width 87 height 11
type input "conforming"
click at [460, 216] on input "text" at bounding box center [476, 216] width 87 height 11
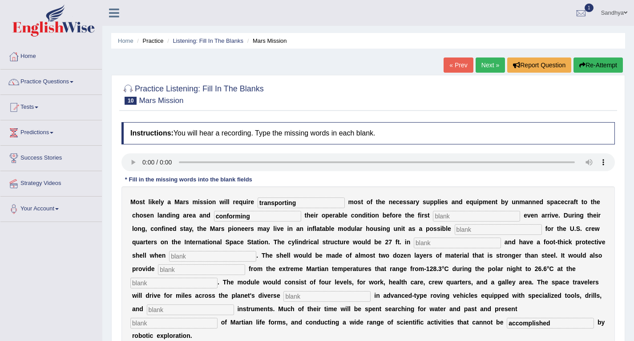
click at [460, 216] on input "text" at bounding box center [476, 216] width 87 height 11
type input "astronunt"
click at [486, 231] on input "text" at bounding box center [498, 229] width 87 height 11
type input "replacement"
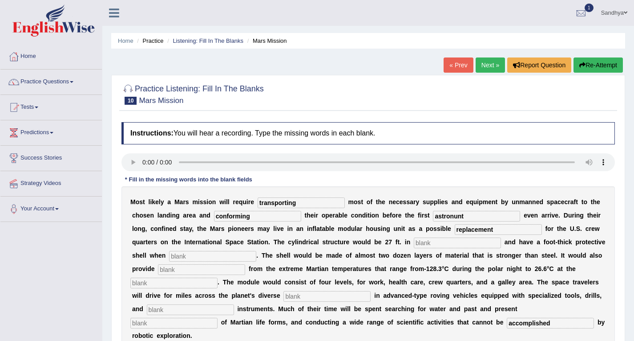
click at [475, 241] on input "text" at bounding box center [457, 242] width 87 height 11
type input "diameter"
click at [225, 257] on input "text" at bounding box center [212, 256] width 87 height 11
type input "insulated"
click at [211, 272] on input "text" at bounding box center [201, 269] width 87 height 11
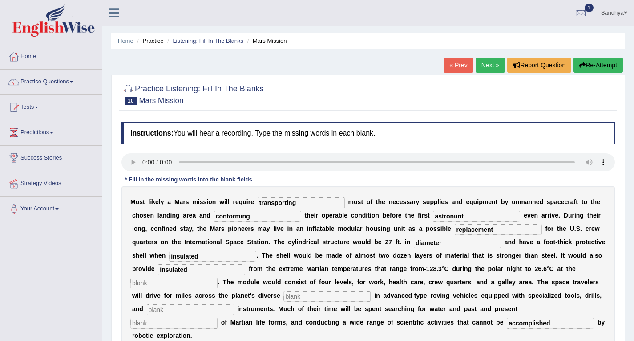
type input "insulated"
click at [204, 259] on input "insulated" at bounding box center [212, 256] width 87 height 11
type input "inflated"
click at [187, 283] on input "text" at bounding box center [173, 282] width 87 height 11
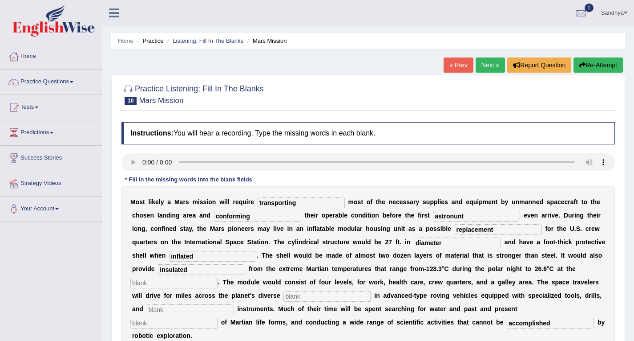
click at [187, 283] on input "text" at bounding box center [173, 282] width 87 height 11
type input "equater"
click at [303, 297] on input "text" at bounding box center [327, 296] width 87 height 11
type input "rain"
click at [211, 312] on input "text" at bounding box center [190, 309] width 87 height 11
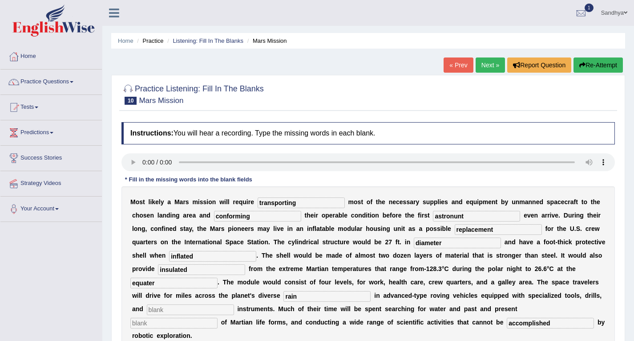
click at [211, 312] on input "text" at bounding box center [190, 309] width 87 height 11
type input "analytical"
click at [185, 321] on input "text" at bounding box center [173, 322] width 87 height 11
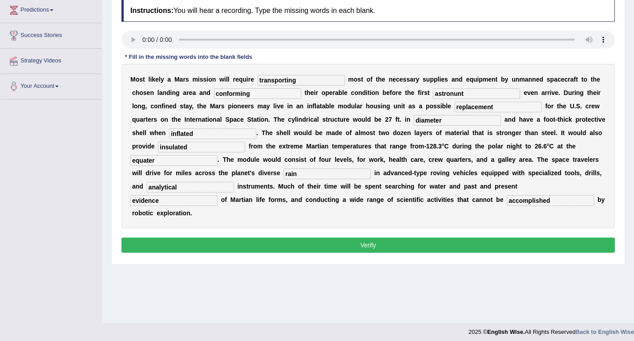
scroll to position [127, 0]
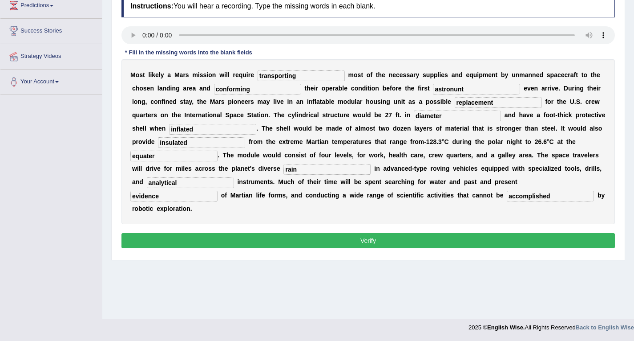
type input "evidence"
click at [248, 246] on button "Verify" at bounding box center [369, 240] width 494 height 15
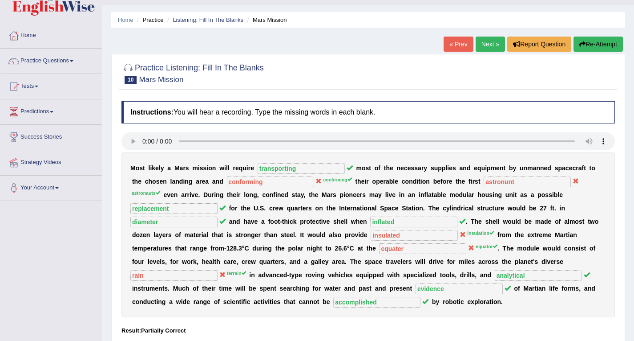
scroll to position [0, 0]
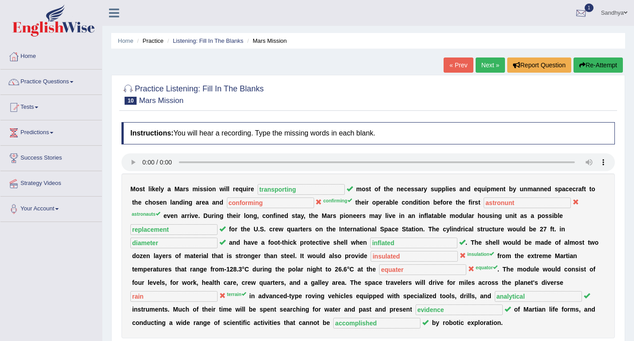
click at [584, 12] on div at bounding box center [581, 13] width 13 height 13
click at [585, 10] on div at bounding box center [581, 13] width 13 height 13
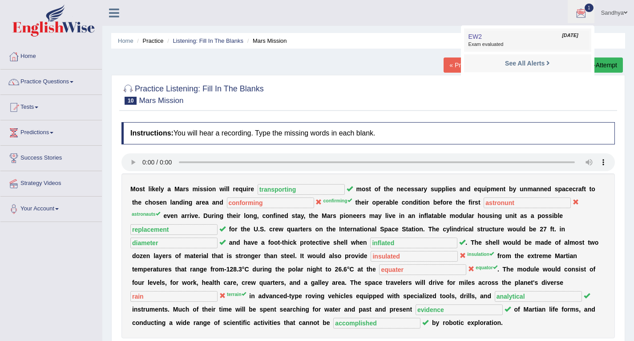
click at [518, 41] on span "Exam evaluated" at bounding box center [528, 44] width 118 height 7
click at [518, 41] on ul "Home Practice Listening: Fill In The Blanks Mars Mission" at bounding box center [368, 41] width 514 height 16
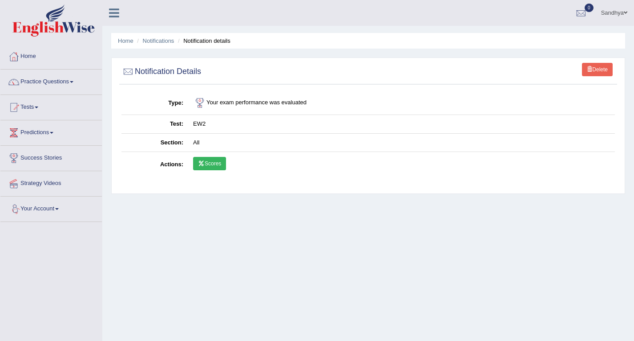
click at [198, 163] on icon at bounding box center [201, 163] width 7 height 5
click at [35, 55] on link "Home" at bounding box center [50, 55] width 101 height 22
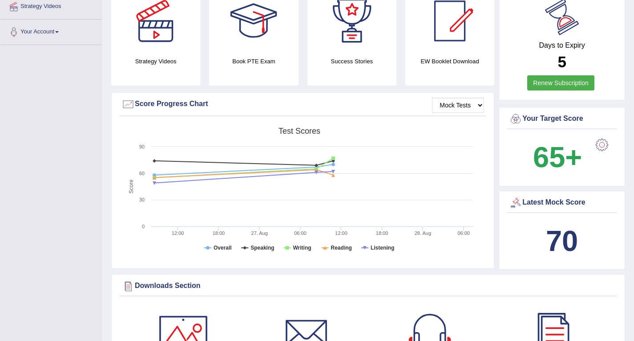
scroll to position [178, 0]
